Goal: Navigation & Orientation: Find specific page/section

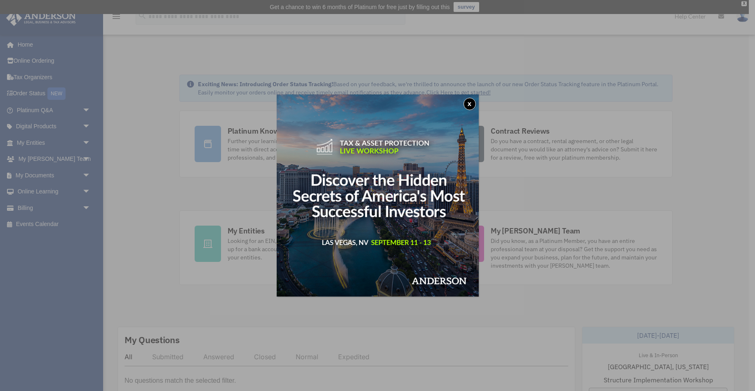
click at [470, 104] on button "x" at bounding box center [470, 104] width 12 height 12
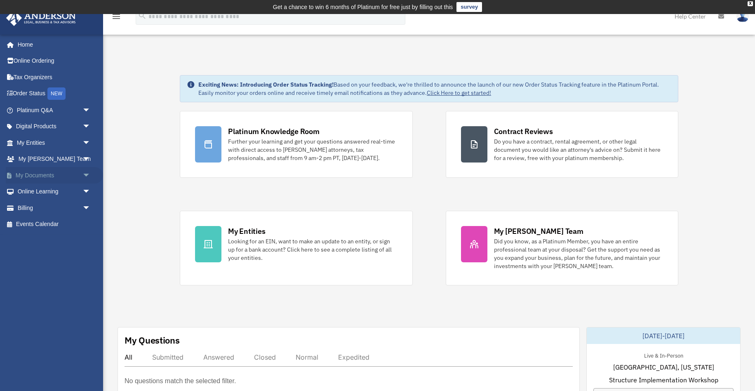
click at [84, 176] on span "arrow_drop_down" at bounding box center [91, 175] width 17 height 17
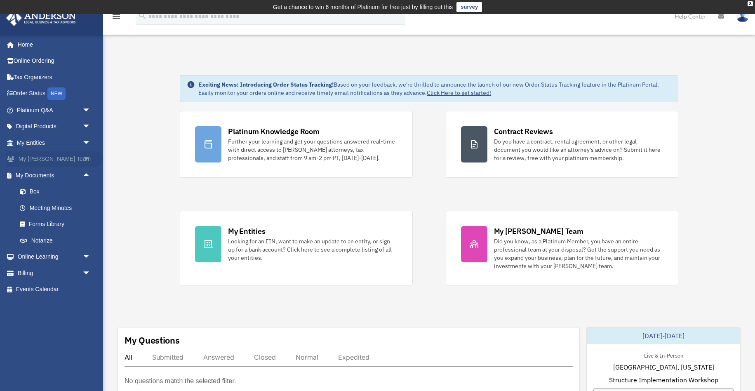
click at [86, 160] on span "arrow_drop_down" at bounding box center [91, 159] width 17 height 17
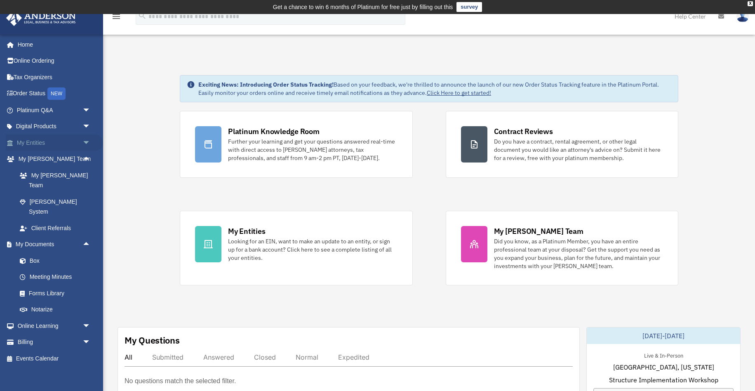
click at [87, 140] on span "arrow_drop_down" at bounding box center [91, 143] width 17 height 17
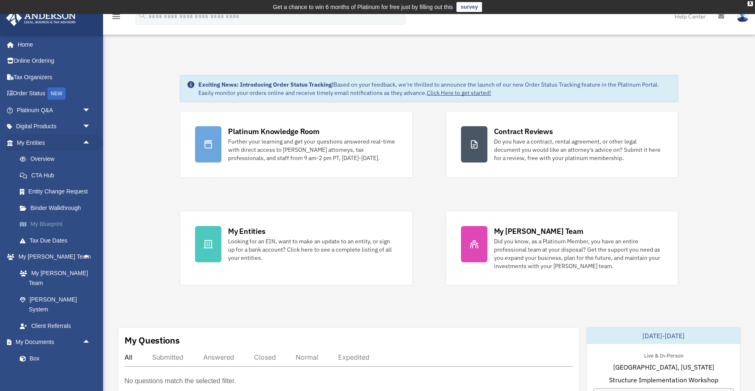
click at [40, 224] on link "My Blueprint" at bounding box center [58, 224] width 92 height 17
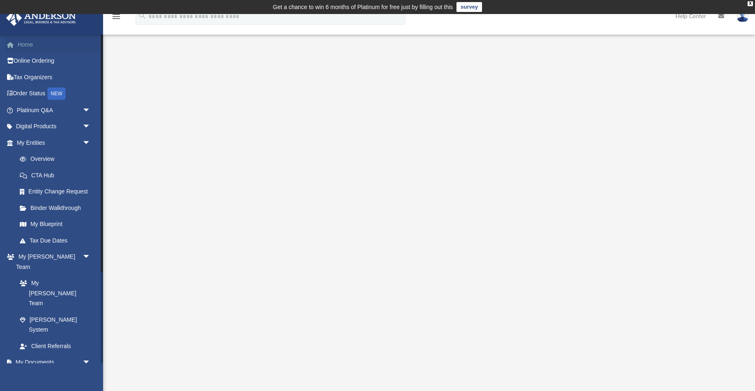
click at [32, 46] on link "Home" at bounding box center [54, 44] width 97 height 17
